Goal: Check status: Check status

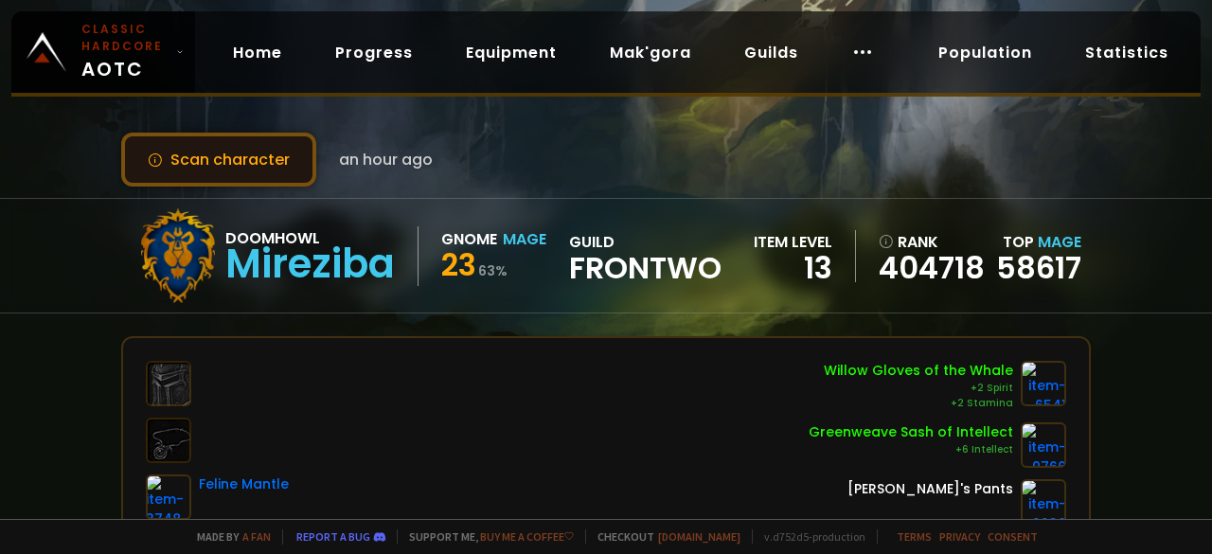
click at [256, 164] on button "Scan character" at bounding box center [218, 160] width 195 height 54
click at [265, 153] on button "Scan character" at bounding box center [218, 160] width 195 height 54
click at [268, 161] on button "Scan character" at bounding box center [218, 160] width 195 height 54
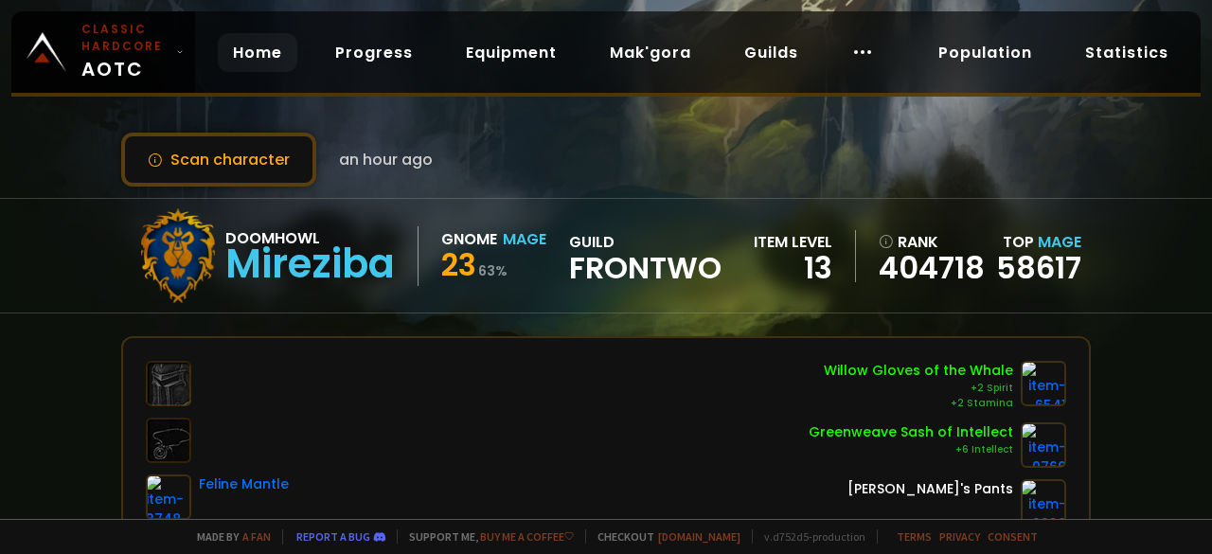
click at [261, 54] on link "Home" at bounding box center [258, 52] width 80 height 39
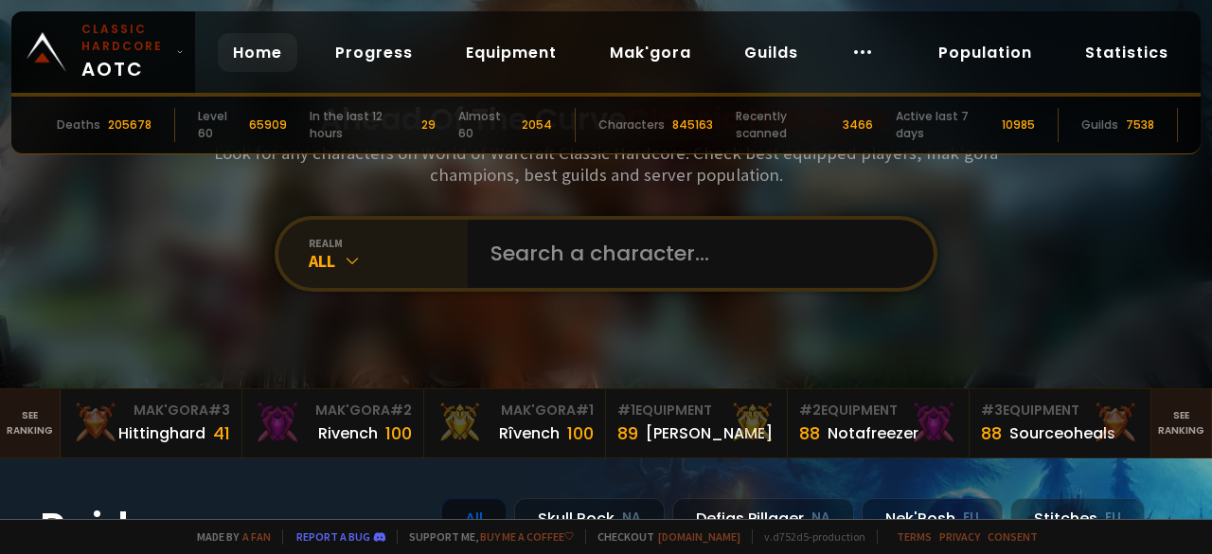
click at [350, 260] on icon at bounding box center [352, 260] width 19 height 19
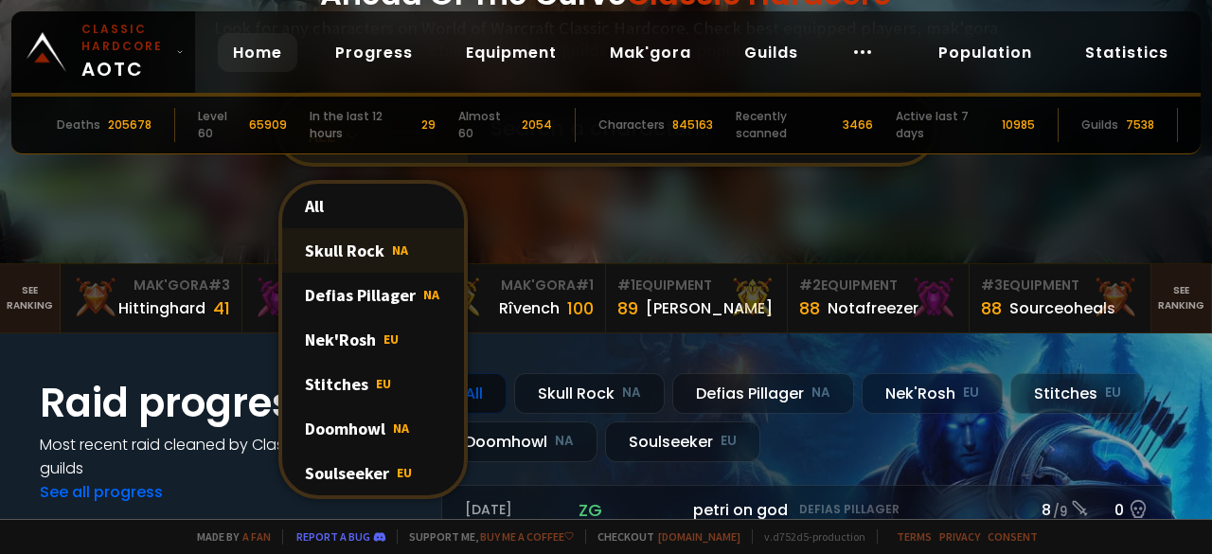
scroll to position [284, 0]
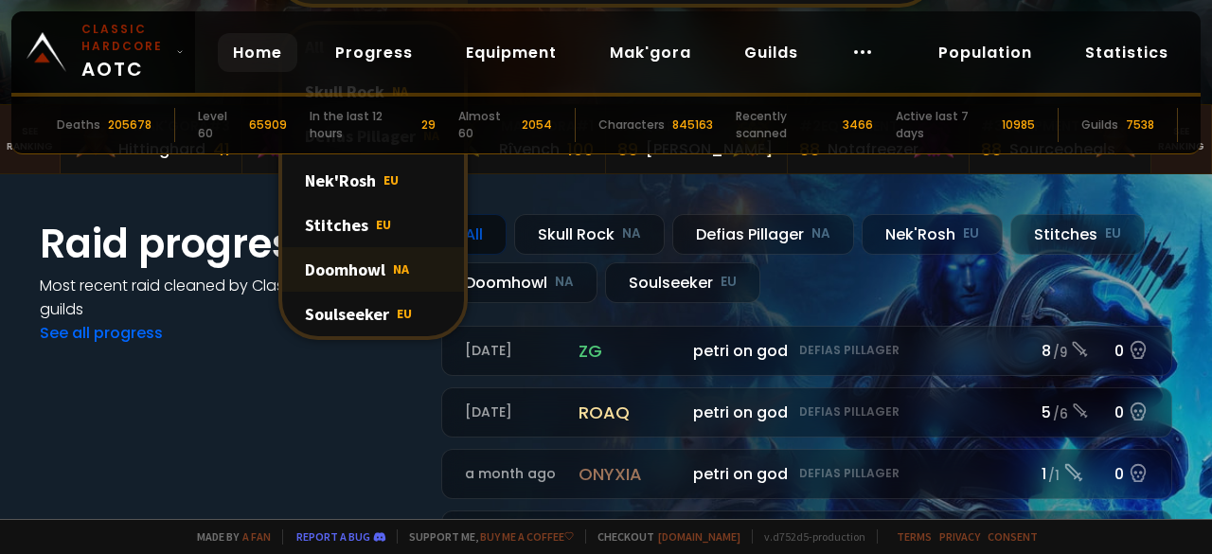
click at [371, 264] on div "Doomhowl NA" at bounding box center [373, 269] width 182 height 44
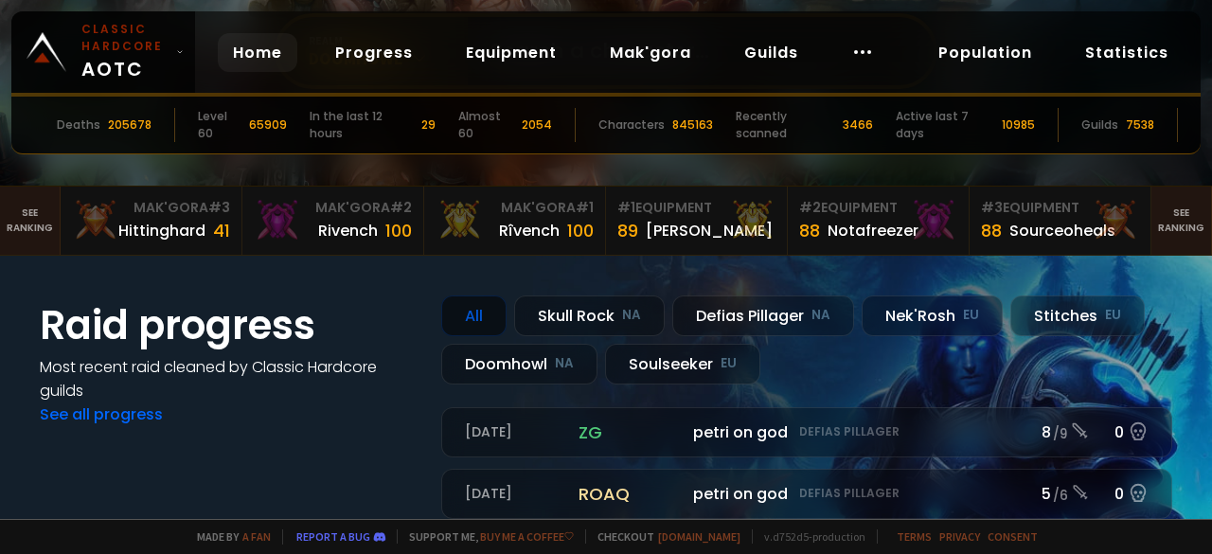
scroll to position [0, 0]
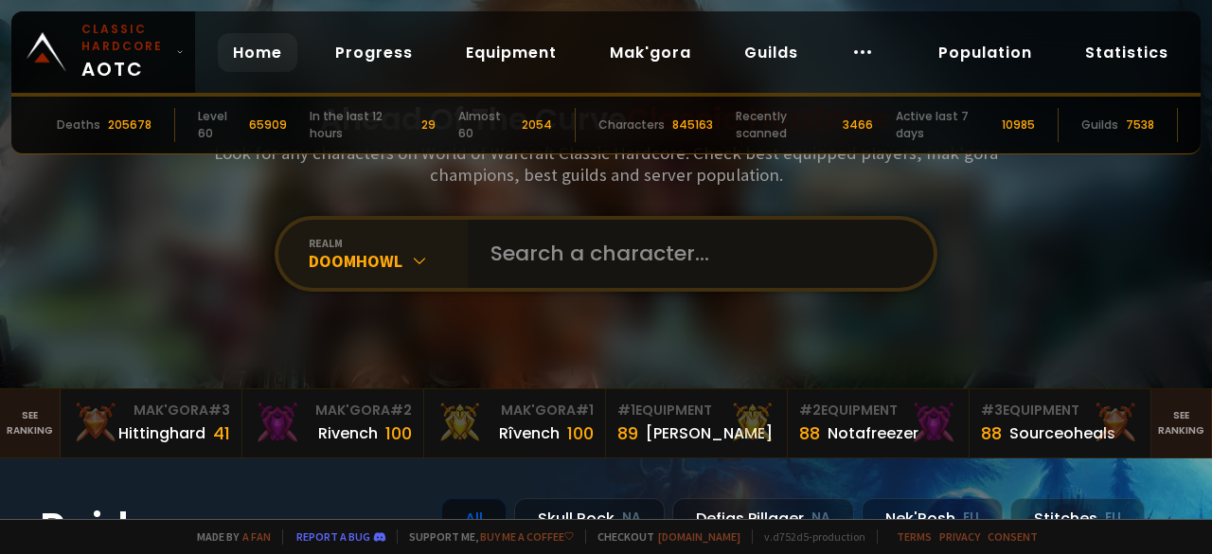
click at [549, 250] on input "text" at bounding box center [695, 254] width 432 height 68
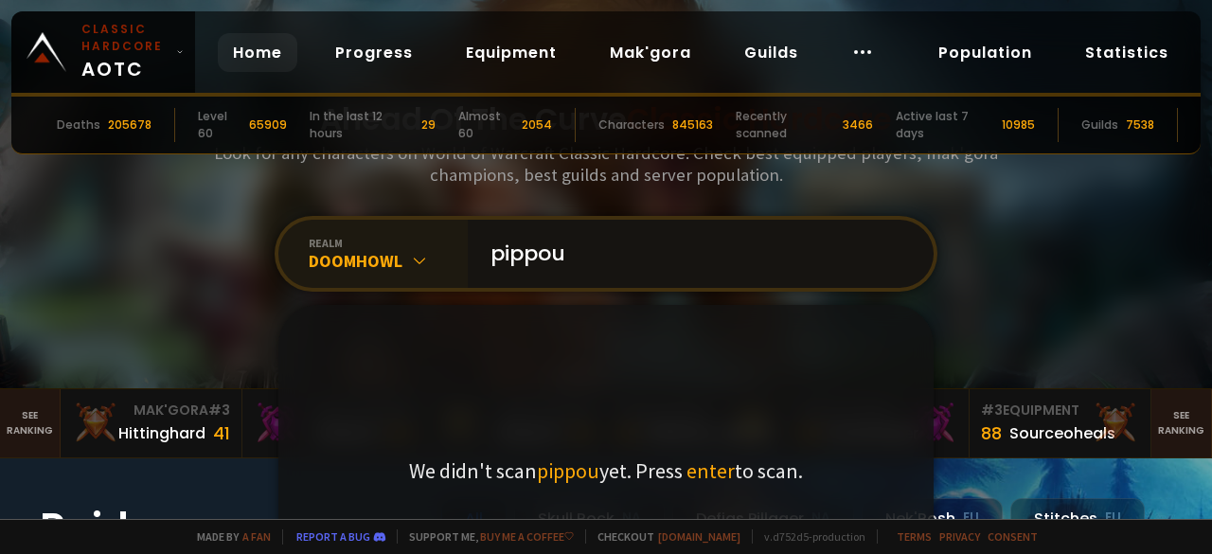
type input "pippout"
